Goal: Task Accomplishment & Management: Use online tool/utility

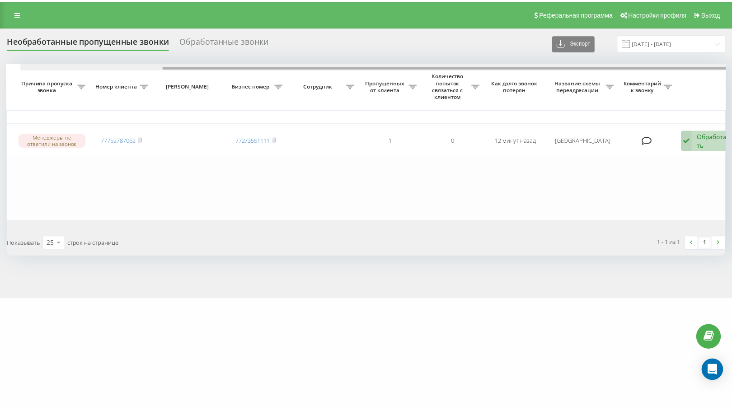
scroll to position [0, 179]
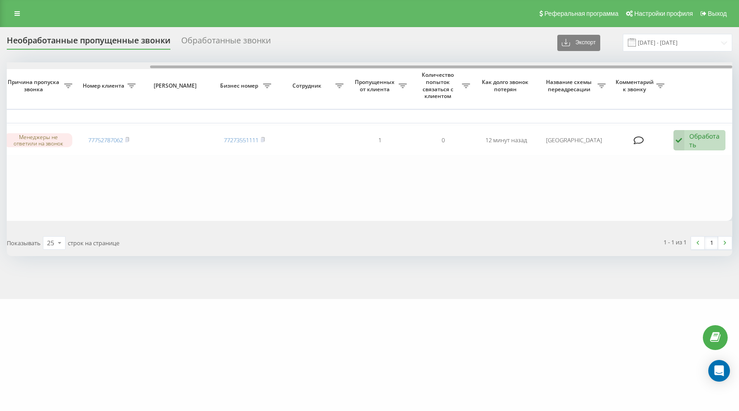
drag, startPoint x: 226, startPoint y: 68, endPoint x: 631, endPoint y: 81, distance: 405.3
click at [636, 75] on div "Выбрать все Время первого звонка Время последнего звонка [PERSON_NAME] пропуска…" at bounding box center [370, 141] width 726 height 158
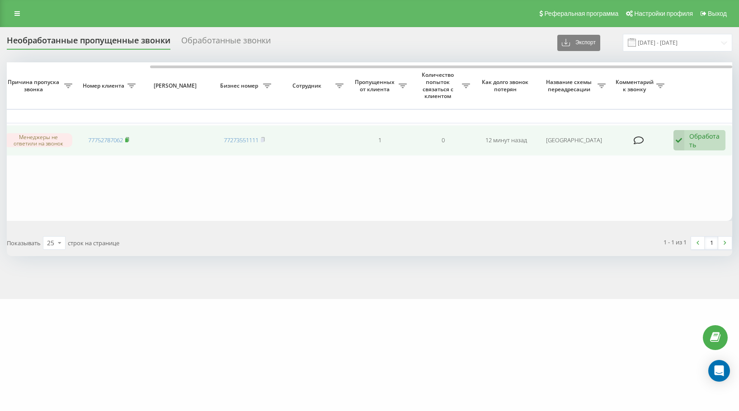
click at [127, 141] on rect at bounding box center [126, 140] width 3 height 4
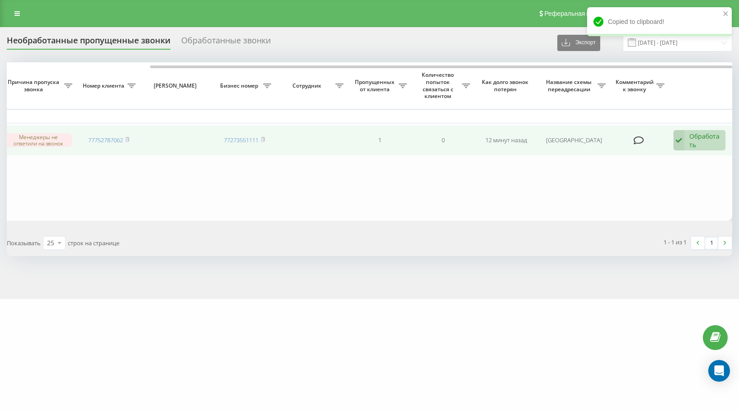
click at [697, 140] on div "Обработать" at bounding box center [704, 140] width 31 height 17
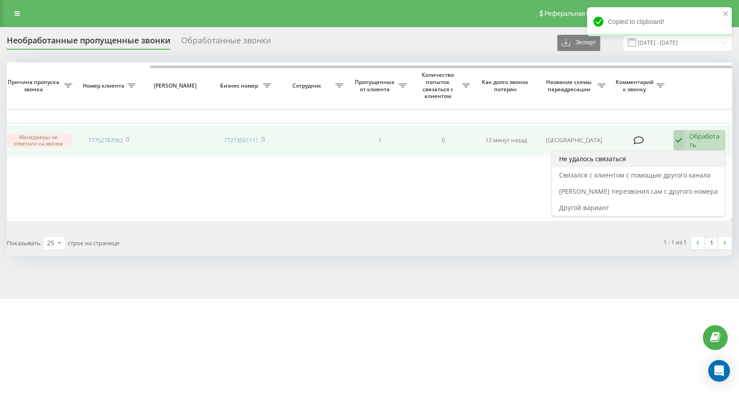
click at [698, 160] on div "Не удалось связаться" at bounding box center [638, 159] width 173 height 16
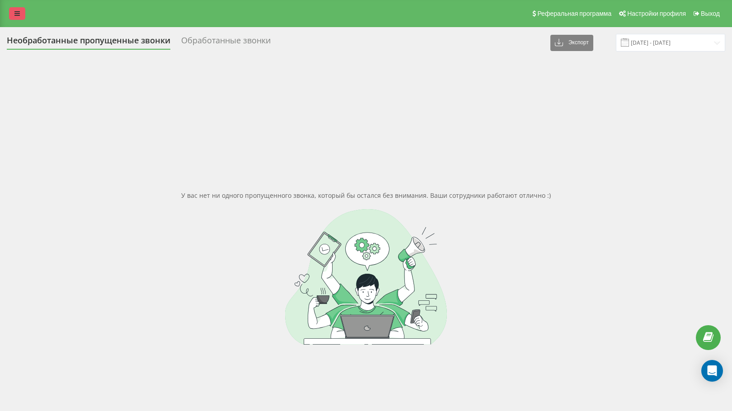
click at [17, 14] on icon at bounding box center [16, 13] width 5 height 6
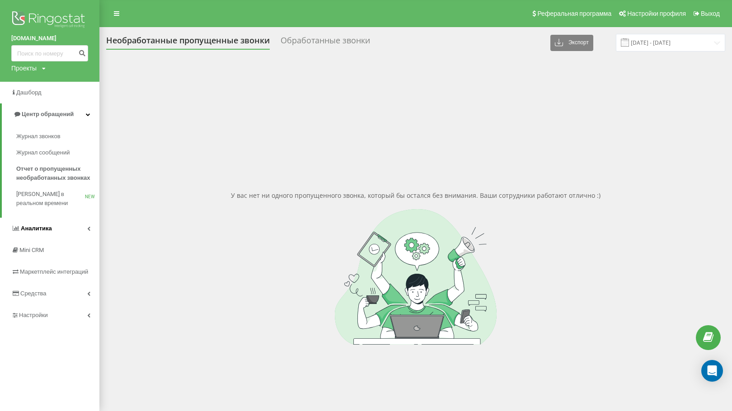
click at [56, 232] on link "Аналитика" at bounding box center [49, 229] width 99 height 22
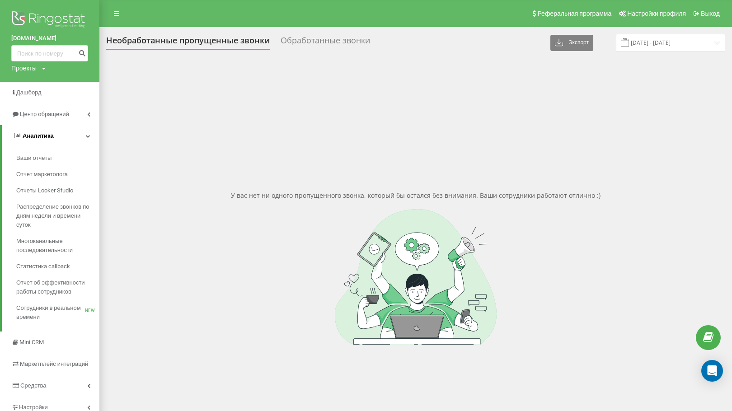
click at [57, 133] on link "Аналитика" at bounding box center [51, 136] width 98 height 22
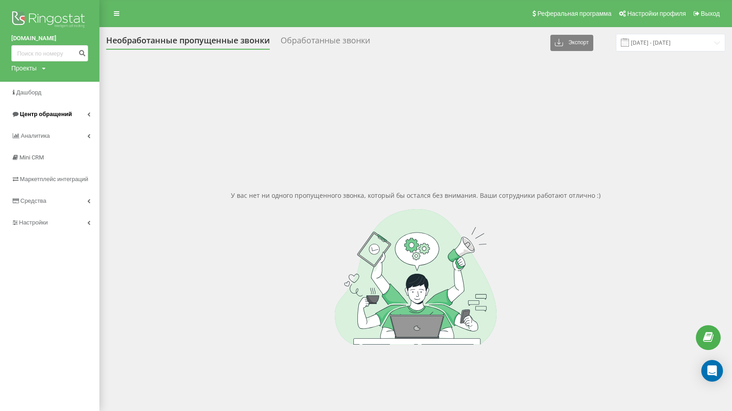
click at [58, 115] on span "Центр обращений" at bounding box center [46, 114] width 52 height 7
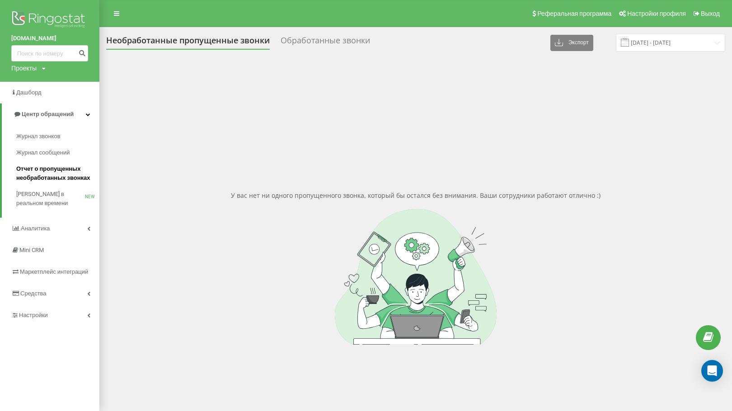
drag, startPoint x: 55, startPoint y: 171, endPoint x: 60, endPoint y: 169, distance: 5.9
click at [56, 171] on span "Отчет о пропущенных необработанных звонках" at bounding box center [55, 174] width 79 height 18
